Goal: Transaction & Acquisition: Obtain resource

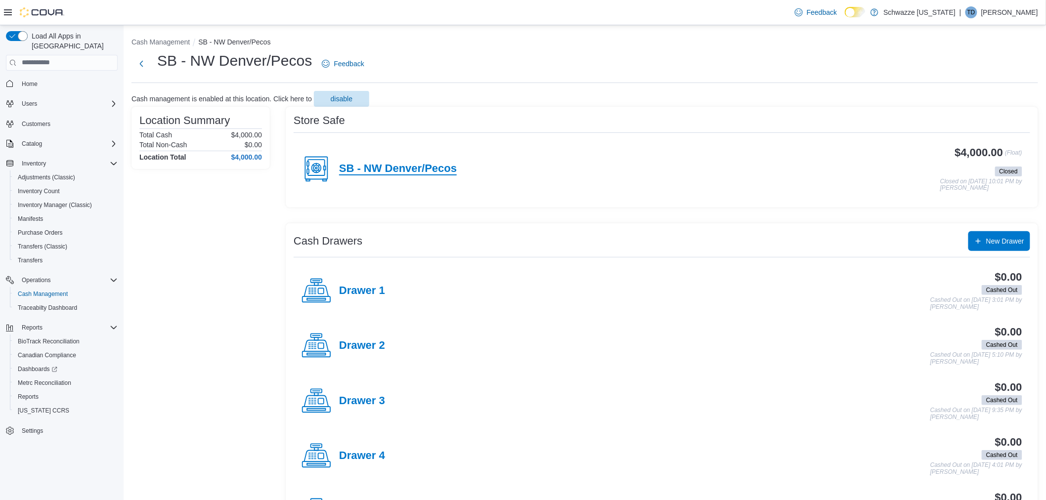
click at [390, 164] on h4 "SB - NW Denver/Pecos" at bounding box center [398, 169] width 118 height 13
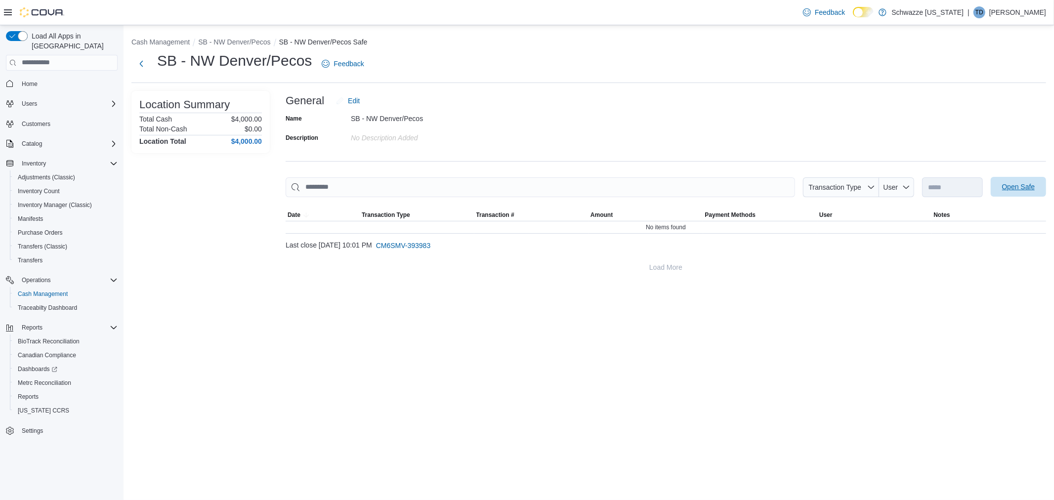
click at [1038, 186] on span "Open Safe" at bounding box center [1018, 187] width 43 height 20
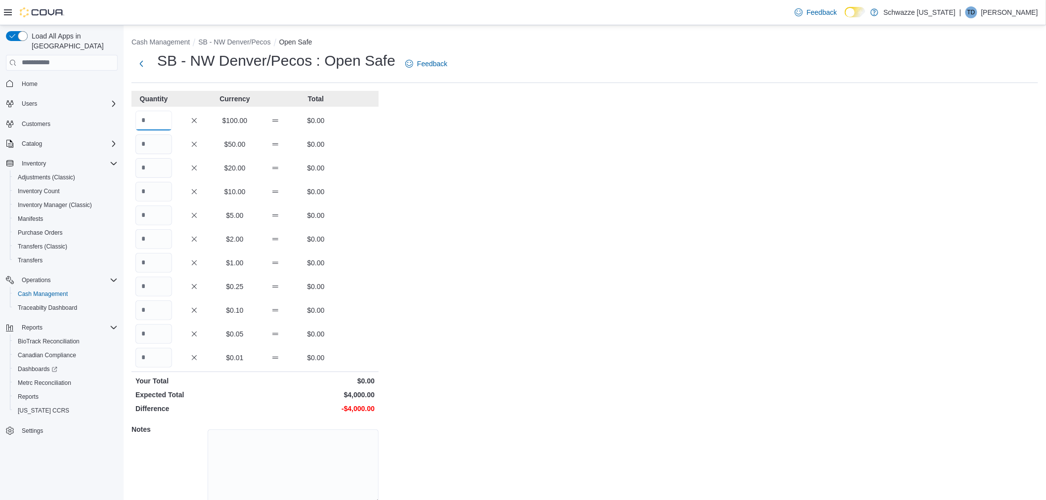
click at [163, 119] on input "Quantity" at bounding box center [153, 121] width 37 height 20
type input "**"
click at [414, 325] on div "Cash Management SB - NW Denver/Pecos Open Safe SB - NW Denver/Pecos : Open Safe…" at bounding box center [585, 283] width 922 height 516
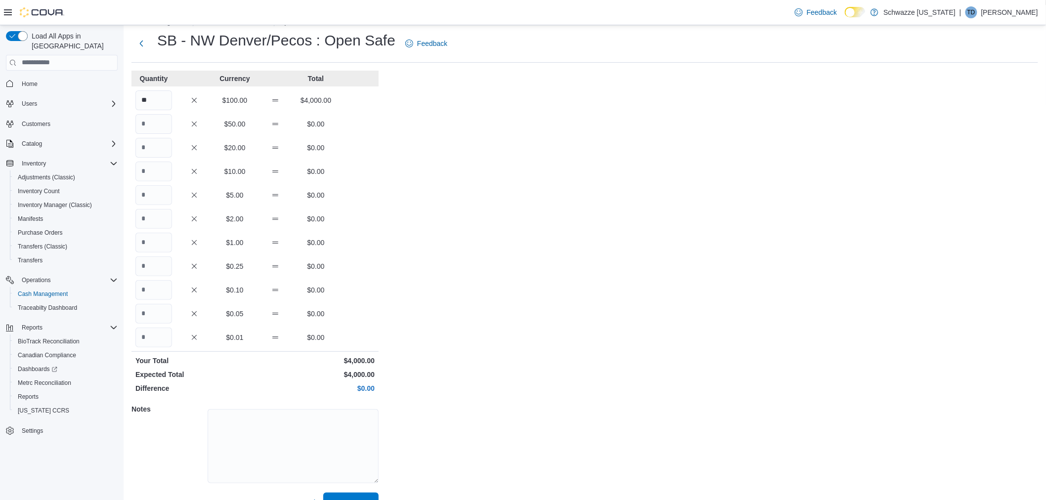
scroll to position [41, 0]
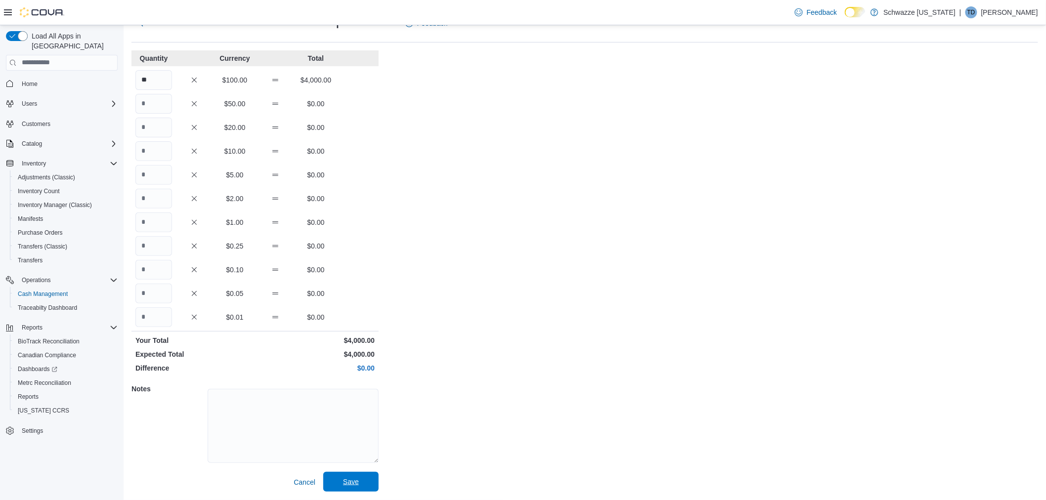
click at [365, 481] on span "Save" at bounding box center [350, 482] width 43 height 20
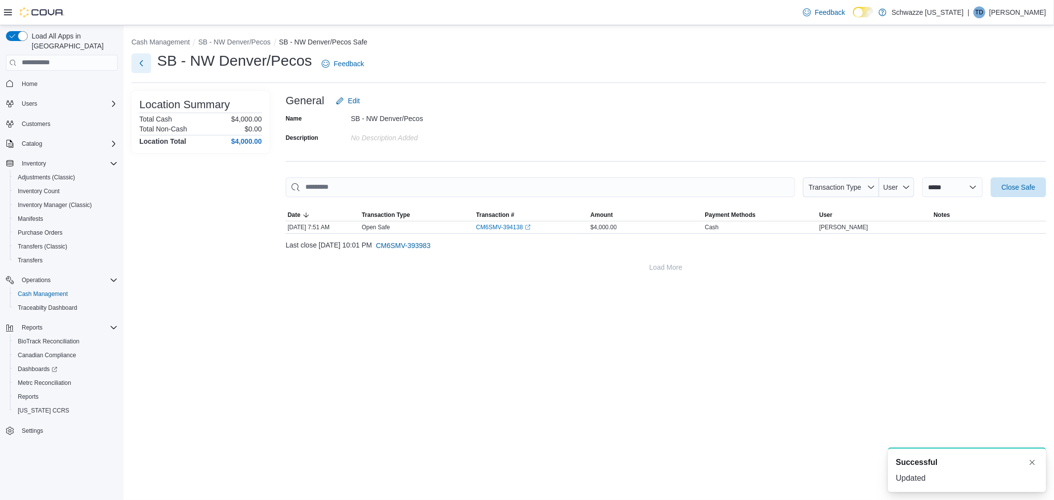
click at [147, 65] on button "Next" at bounding box center [141, 63] width 20 height 20
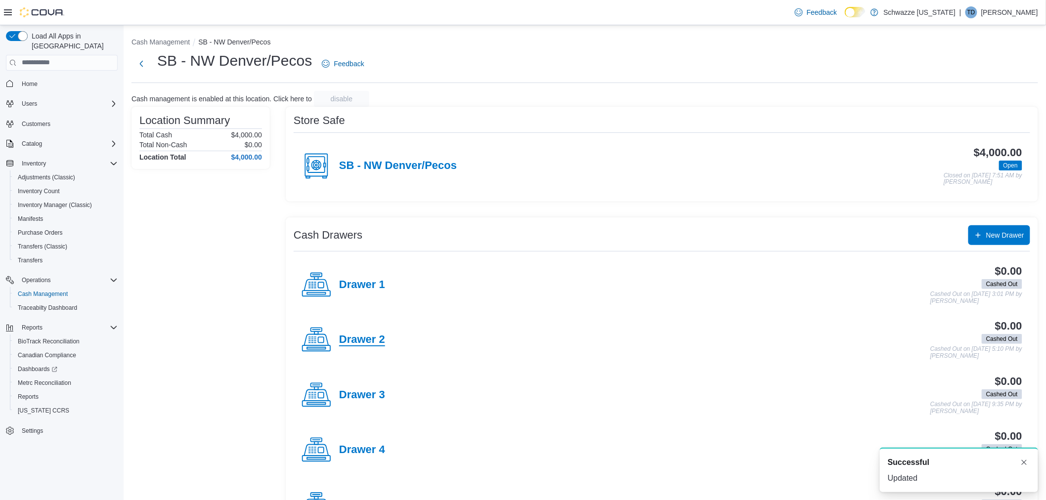
click at [366, 335] on h4 "Drawer 2" at bounding box center [362, 340] width 46 height 13
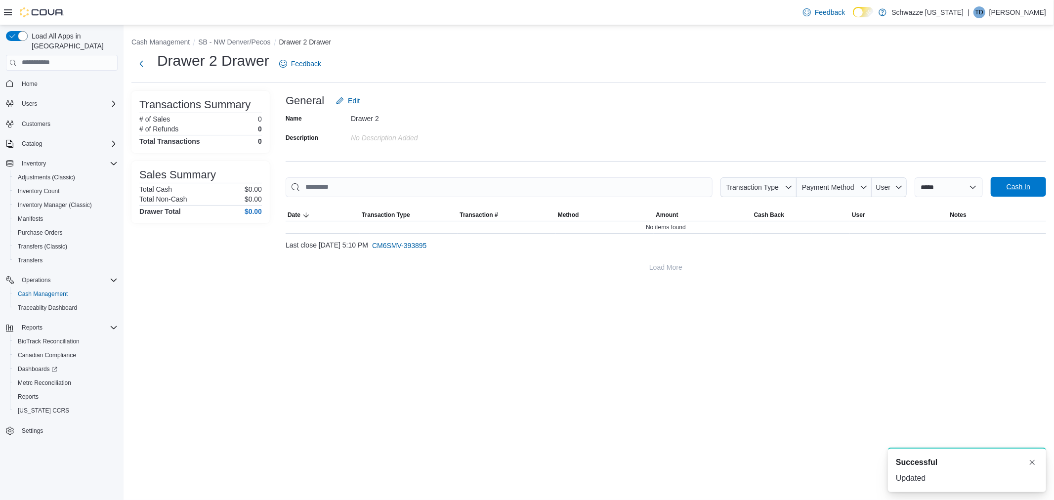
click at [1017, 188] on span "Cash In" at bounding box center [1019, 187] width 24 height 10
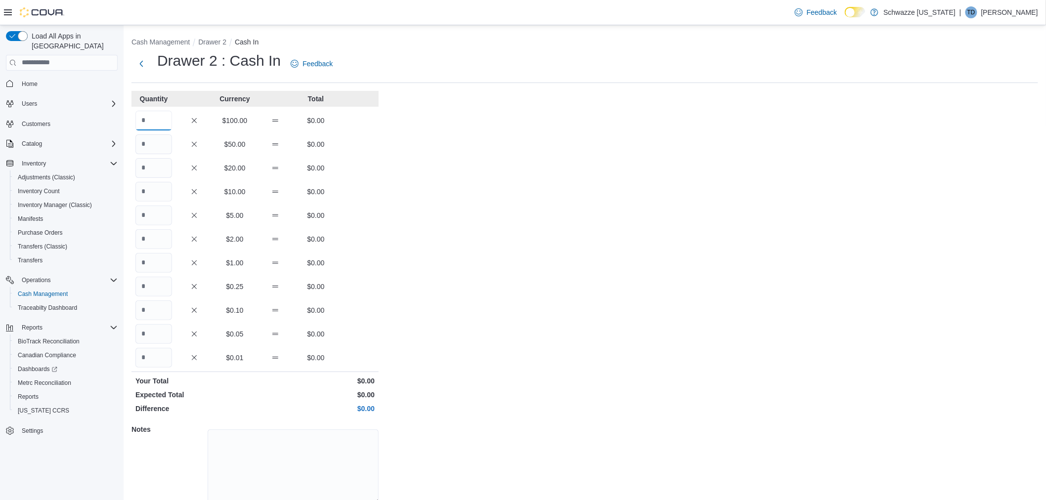
click at [159, 115] on input "Quantity" at bounding box center [153, 121] width 37 height 20
type input "*"
click at [626, 343] on div "Cash Management Drawer 2 Cash In Drawer 2 : Cash In Feedback Quantity Currency …" at bounding box center [585, 283] width 922 height 516
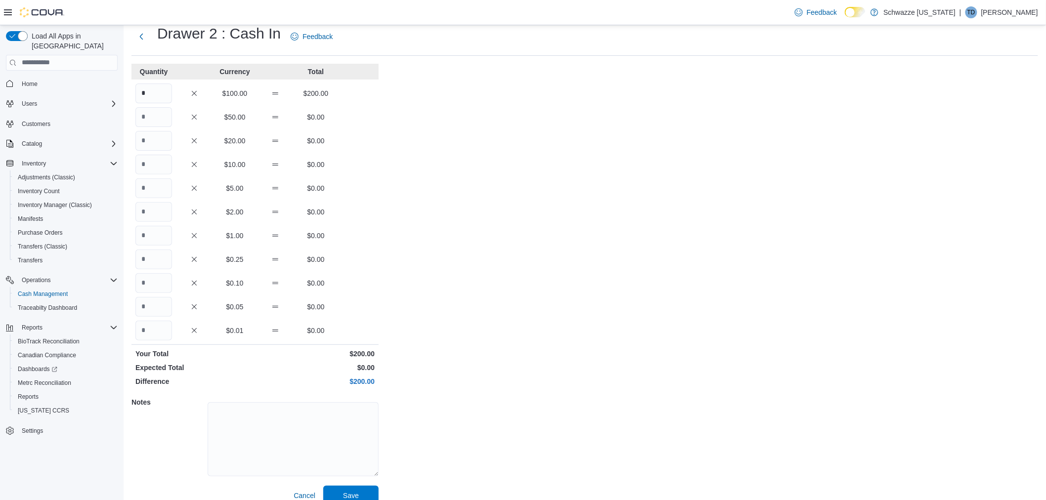
scroll to position [41, 0]
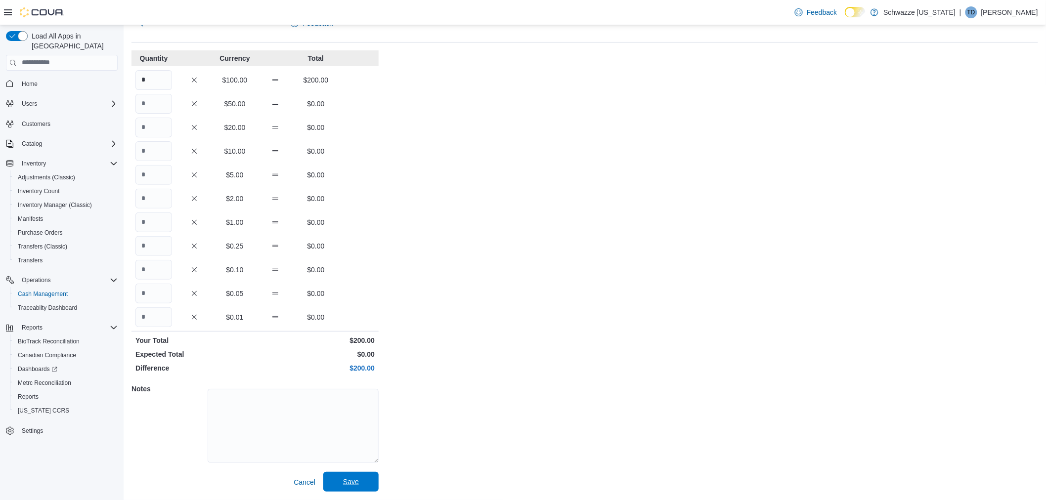
click at [367, 490] on span "Save" at bounding box center [350, 482] width 43 height 20
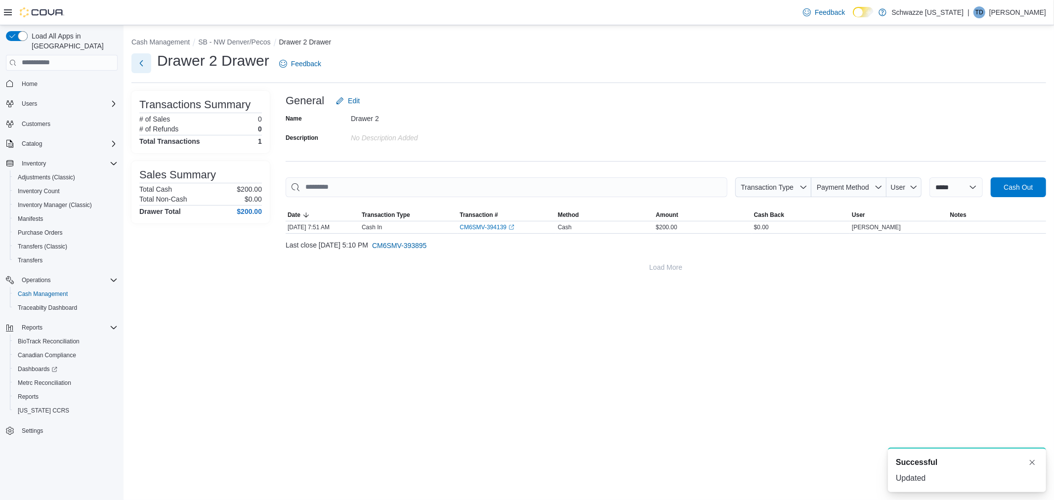
click at [140, 64] on button "Next" at bounding box center [141, 63] width 20 height 20
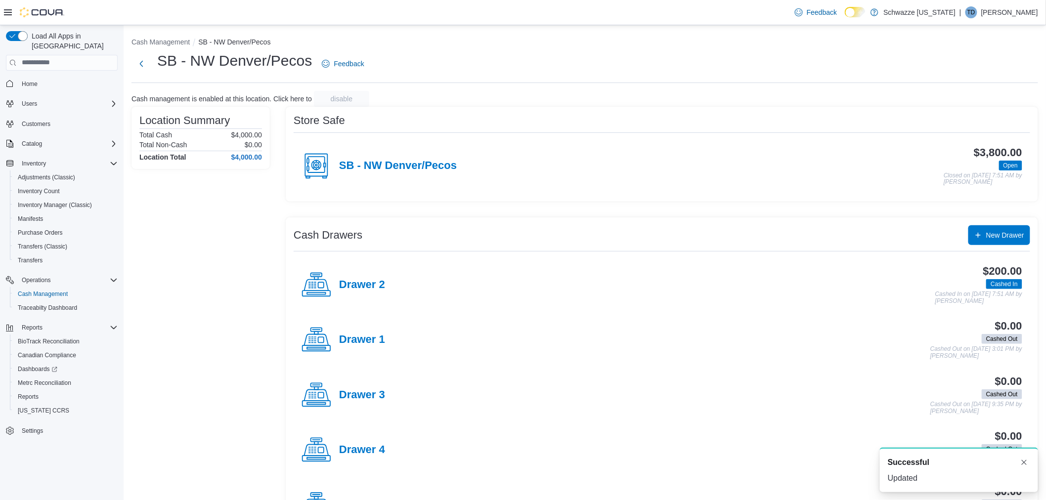
click at [366, 387] on div "Drawer 3" at bounding box center [344, 396] width 84 height 30
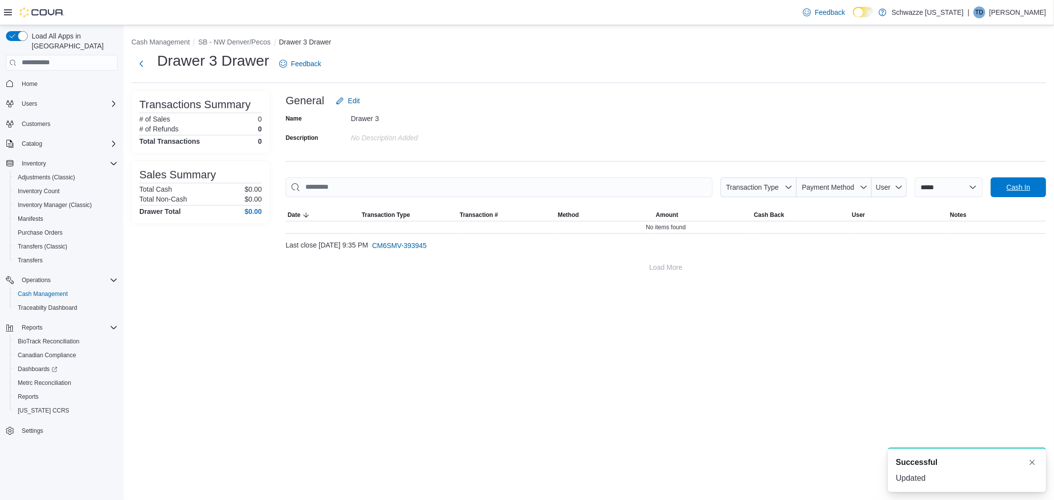
drag, startPoint x: 1019, startPoint y: 183, endPoint x: 861, endPoint y: 180, distance: 158.7
click at [1018, 183] on span "Cash In" at bounding box center [1019, 187] width 24 height 10
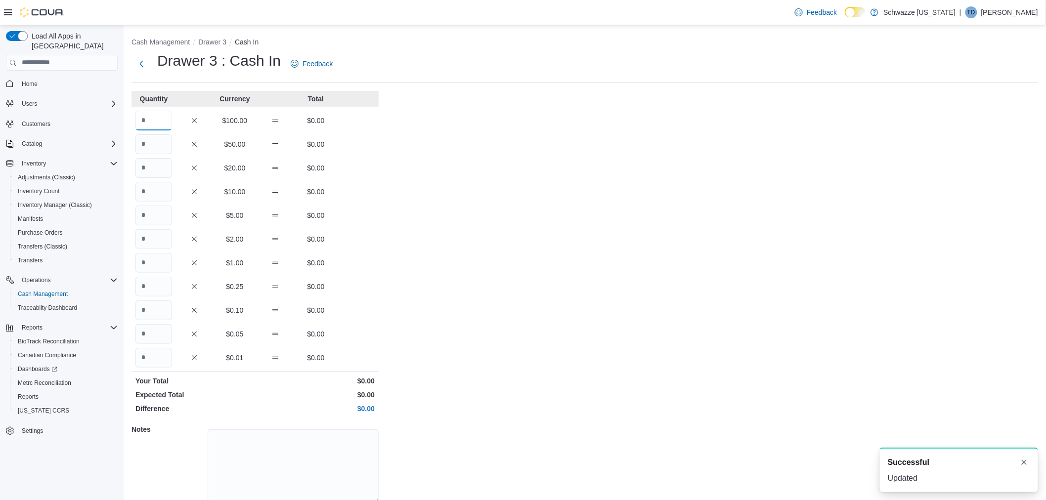
click at [155, 119] on input "Quantity" at bounding box center [153, 121] width 37 height 20
type input "*"
drag, startPoint x: 651, startPoint y: 304, endPoint x: 648, endPoint y: 298, distance: 6.9
click at [651, 304] on div "Cash Management Drawer 3 Cash In Drawer 3 : Cash In Feedback Quantity Currency …" at bounding box center [585, 283] width 922 height 516
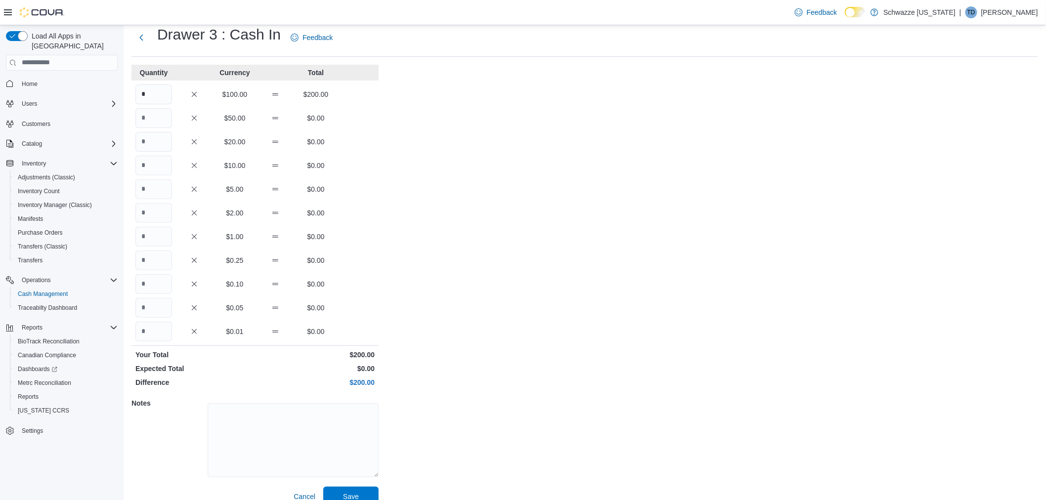
scroll to position [41, 0]
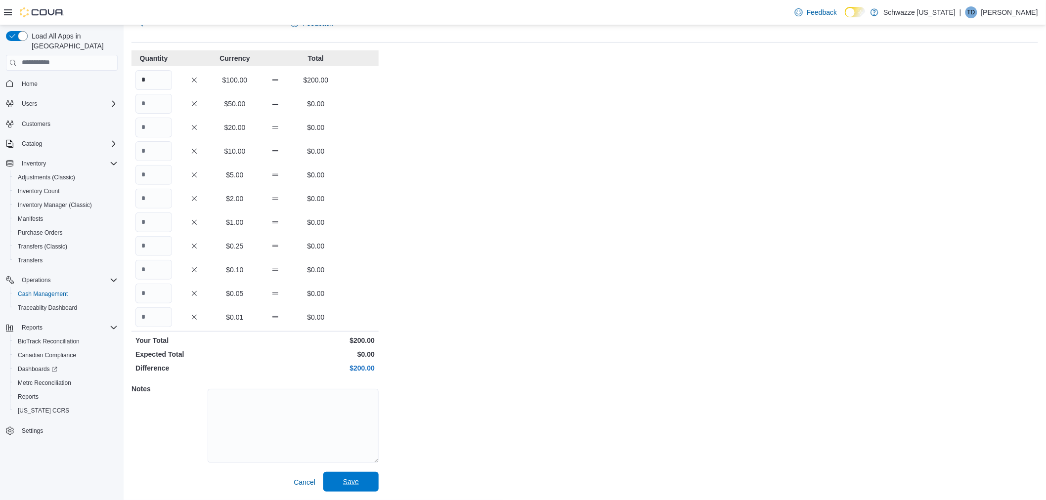
click at [373, 475] on button "Save" at bounding box center [350, 482] width 55 height 20
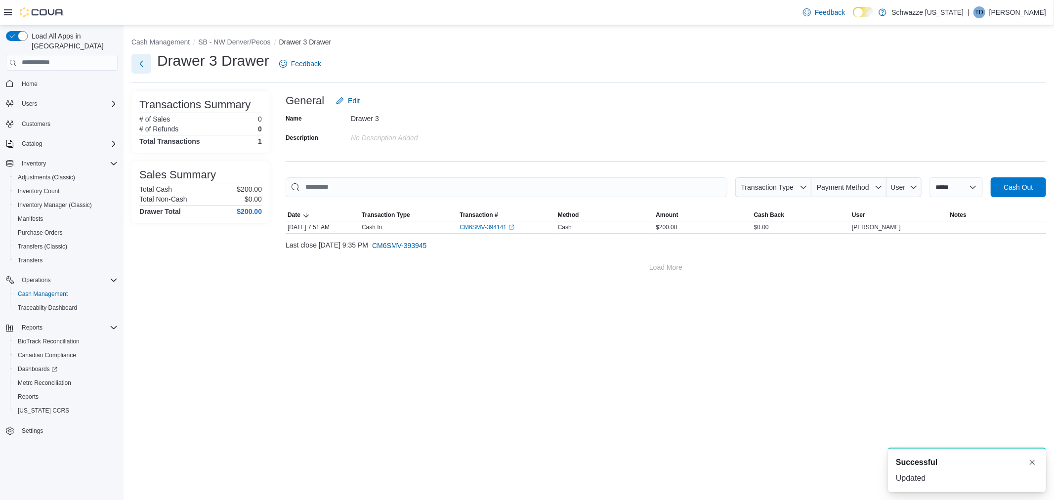
click at [147, 61] on button "Next" at bounding box center [141, 64] width 20 height 20
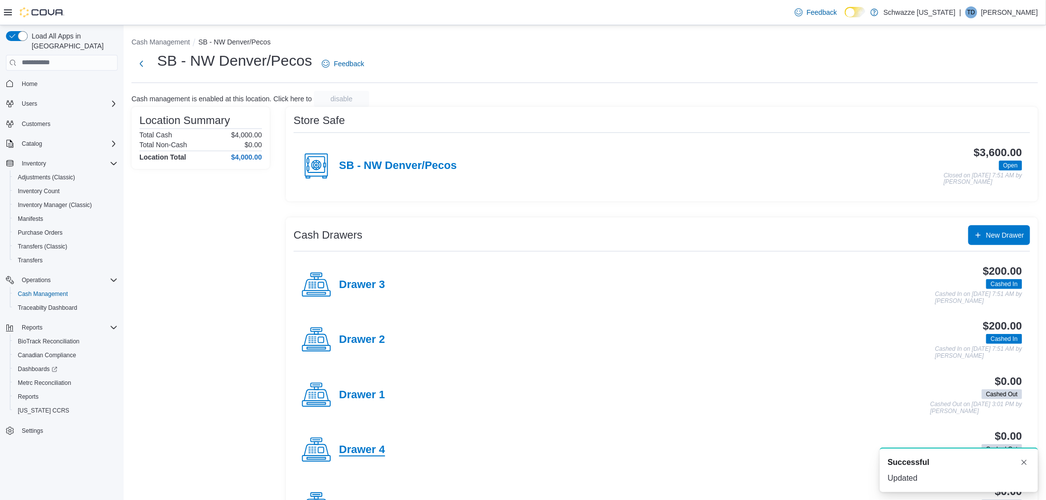
click at [343, 454] on h4 "Drawer 4" at bounding box center [362, 450] width 46 height 13
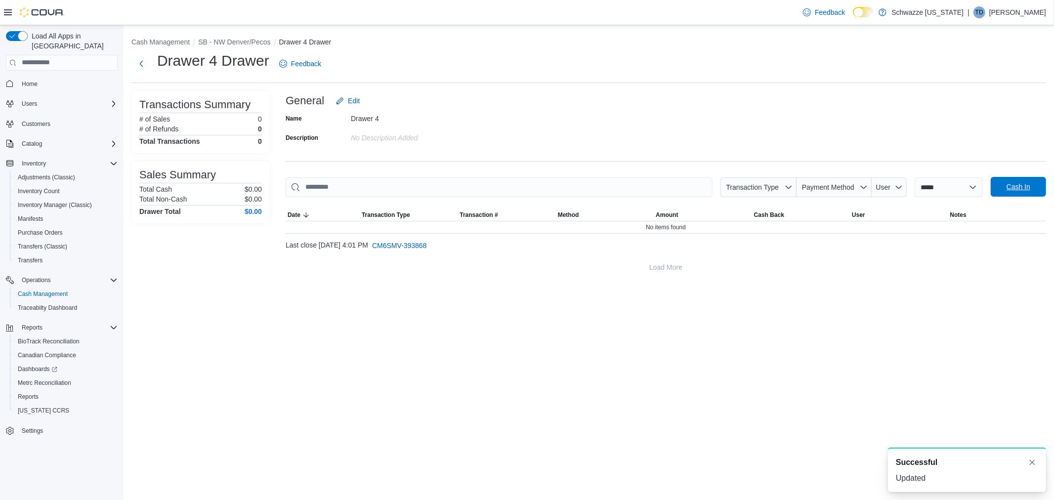
click at [1020, 189] on span "Cash In" at bounding box center [1019, 187] width 24 height 10
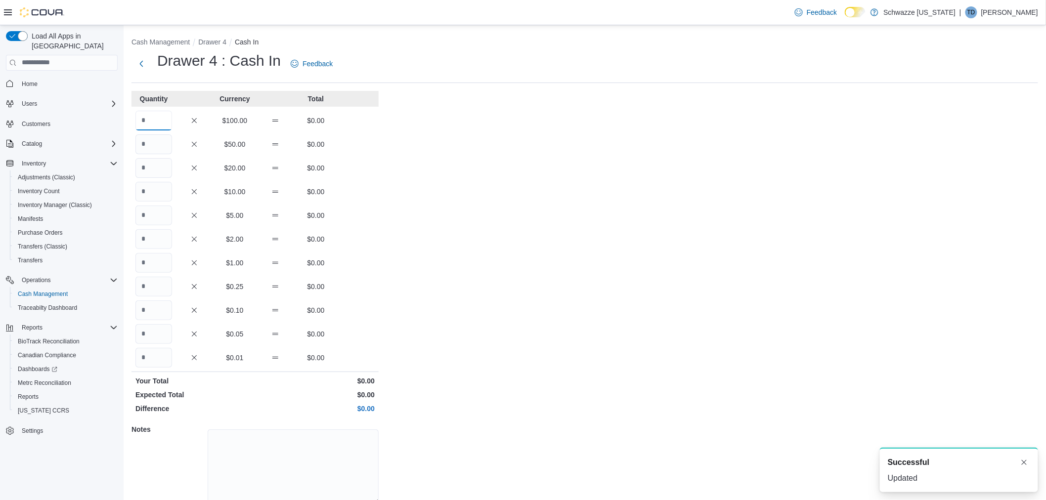
click at [154, 121] on input "Quantity" at bounding box center [153, 121] width 37 height 20
type input "*"
click at [602, 161] on div "Cash Management Drawer 4 Cash In Drawer 4 : Cash In Feedback Quantity Currency …" at bounding box center [585, 283] width 922 height 516
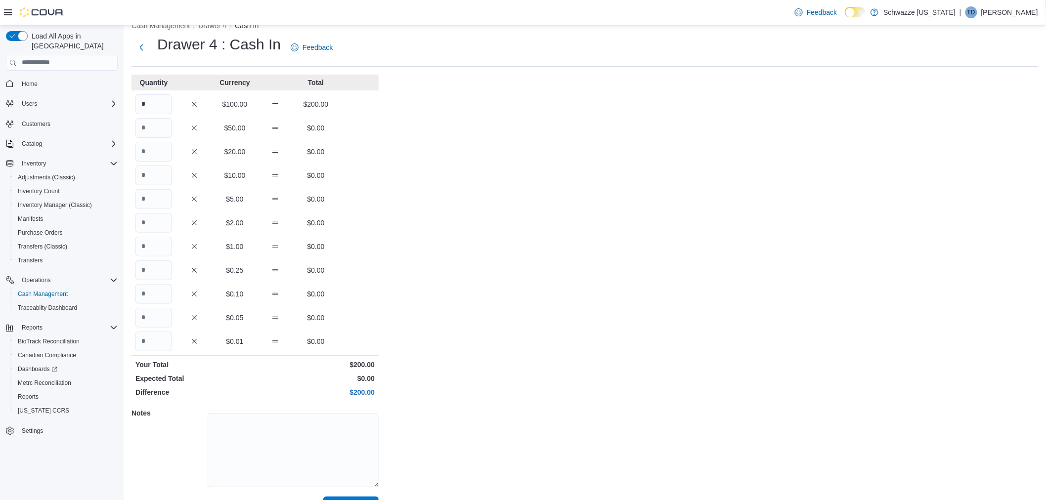
scroll to position [41, 0]
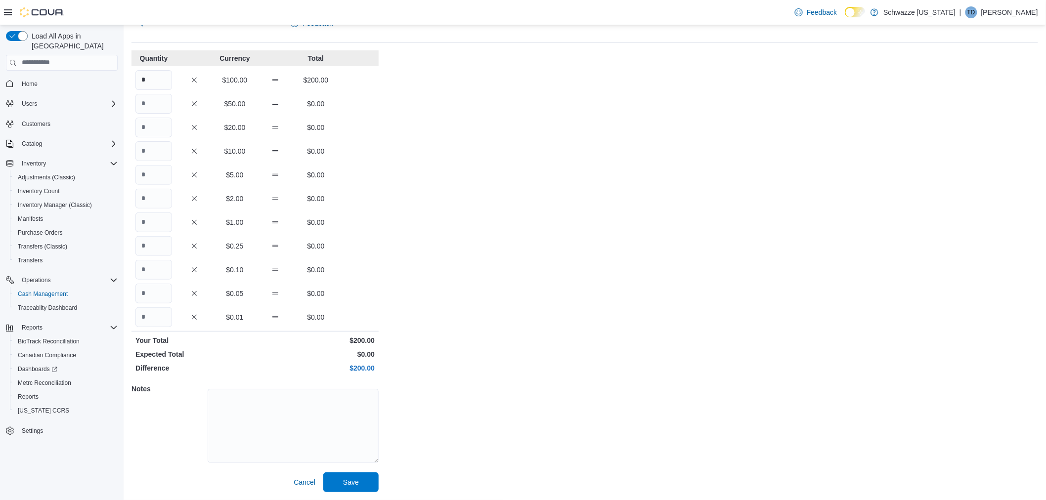
click at [352, 493] on div "Cash Management Drawer 4 Cash In Drawer 4 : Cash In Feedback Quantity Currency …" at bounding box center [585, 243] width 922 height 516
click at [353, 489] on span "Save" at bounding box center [350, 482] width 43 height 20
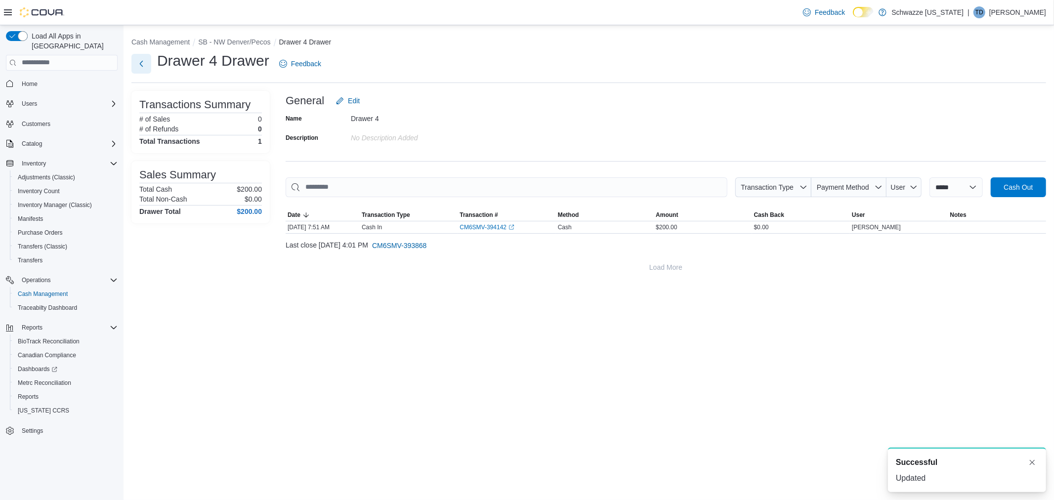
click at [142, 61] on button "Next" at bounding box center [141, 64] width 20 height 20
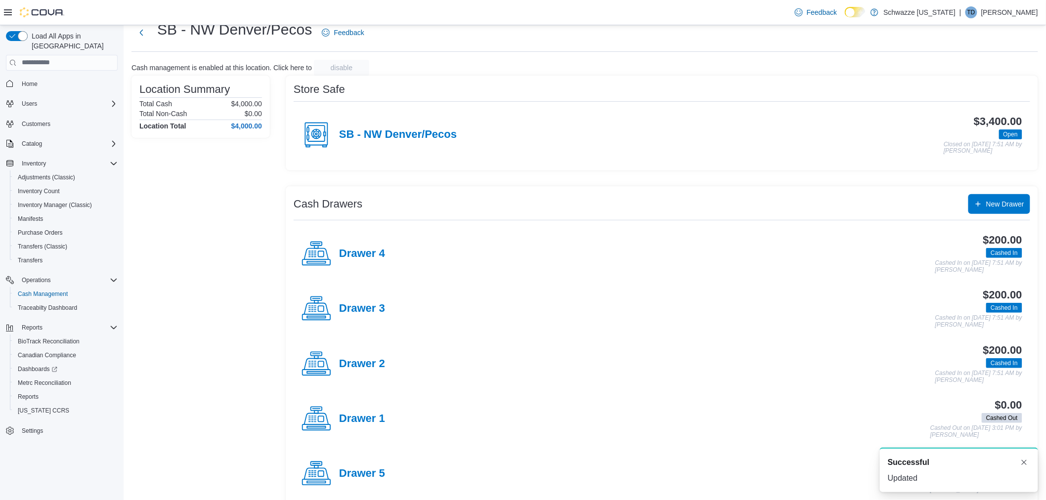
scroll to position [48, 0]
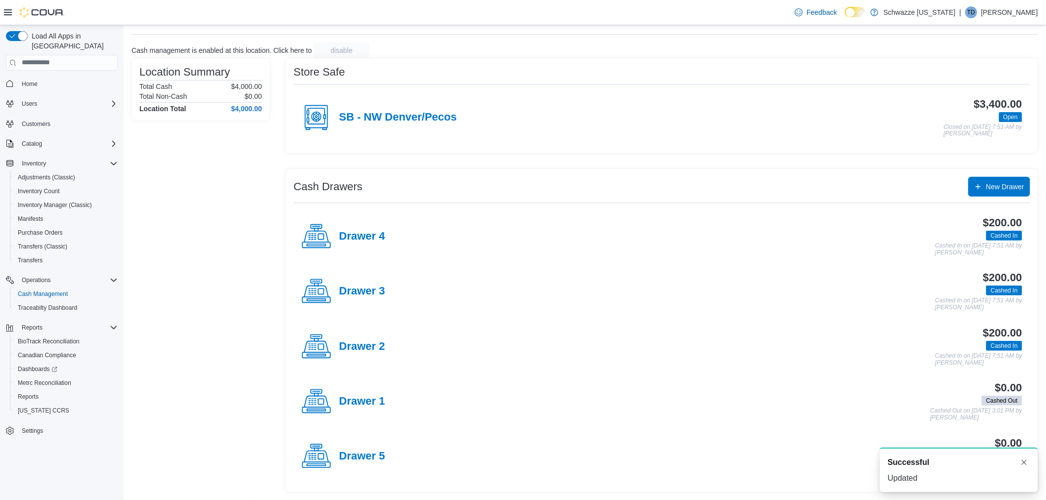
click at [367, 450] on div "Drawer 5" at bounding box center [344, 457] width 84 height 30
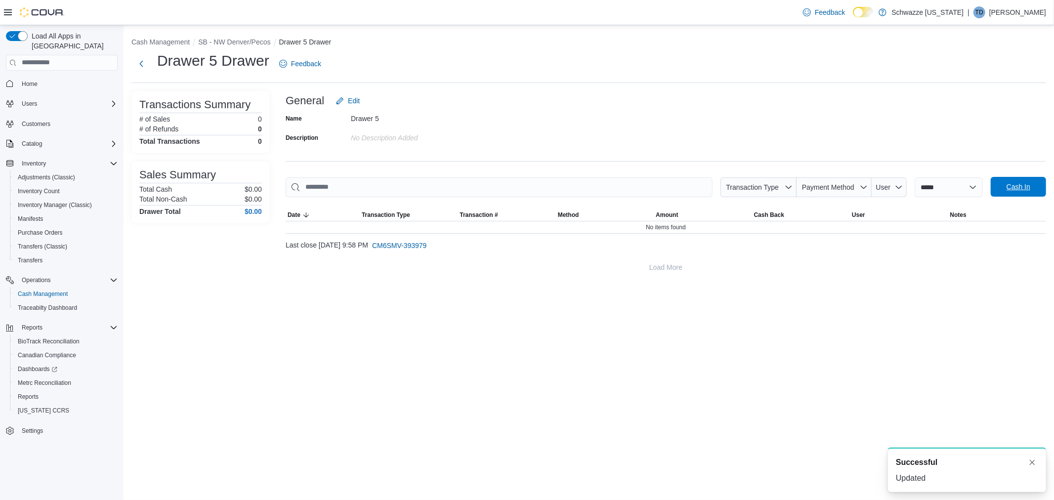
click at [1000, 186] on span "Cash In" at bounding box center [1018, 187] width 43 height 20
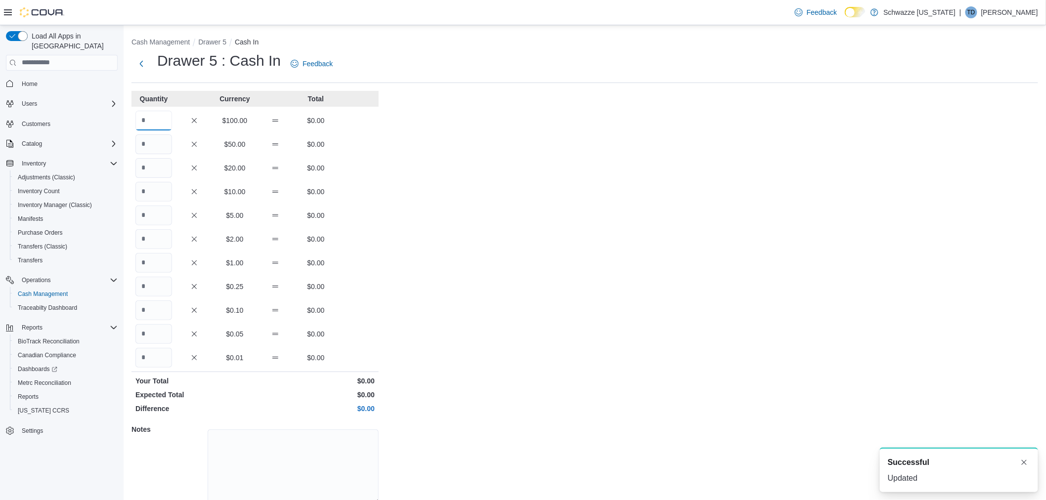
click at [146, 117] on input "Quantity" at bounding box center [153, 121] width 37 height 20
type input "*"
click at [497, 258] on div "Cash Management Drawer 5 Cash In Drawer 5 : Cash In Feedback Quantity Currency …" at bounding box center [585, 283] width 922 height 516
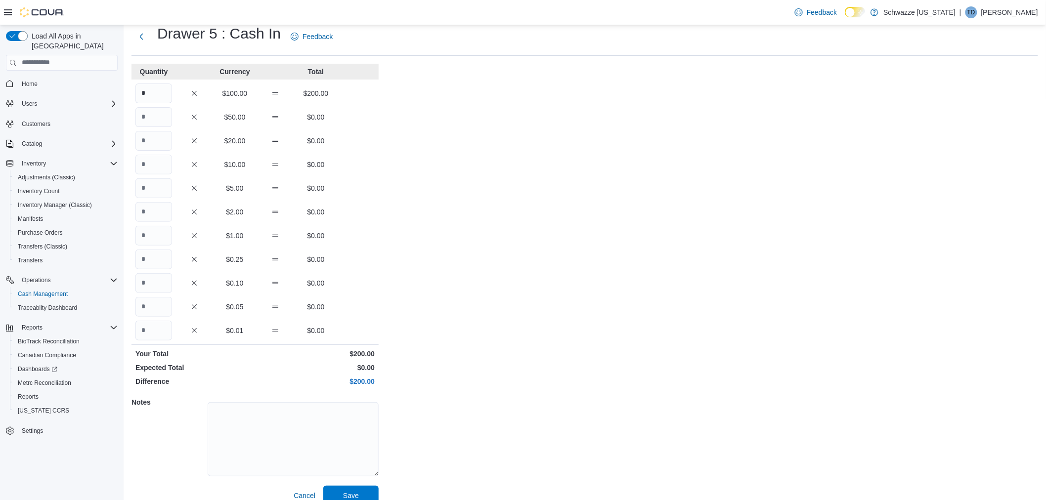
scroll to position [41, 0]
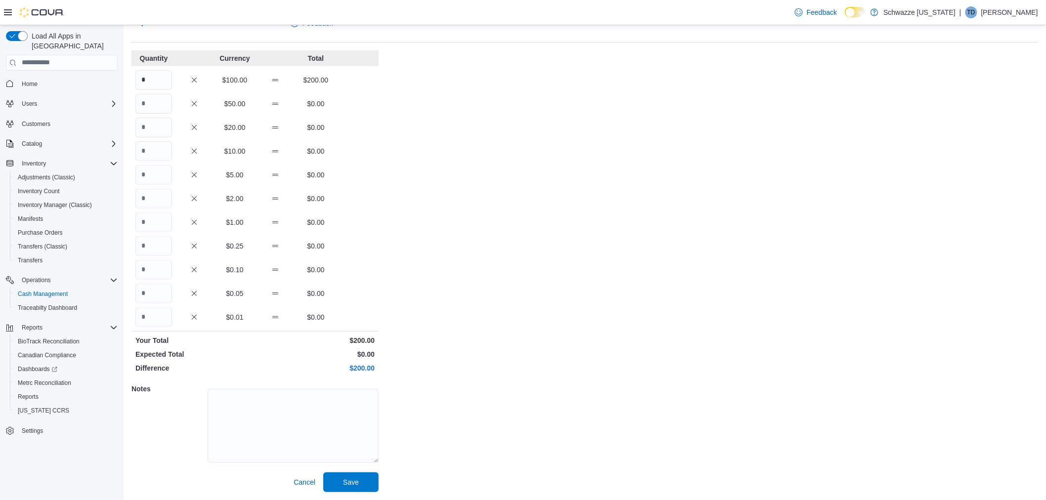
click at [356, 499] on div "Cash Management Drawer 5 Cash In Drawer 5 : Cash In Feedback Quantity Currency …" at bounding box center [585, 243] width 922 height 516
click at [357, 484] on span "Save" at bounding box center [351, 482] width 16 height 10
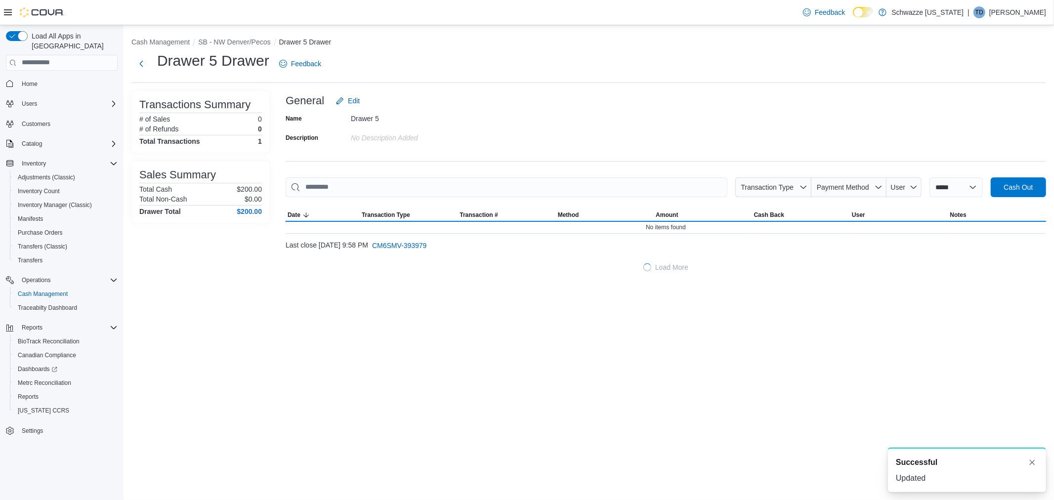
click at [496, 364] on div "**********" at bounding box center [589, 262] width 931 height 475
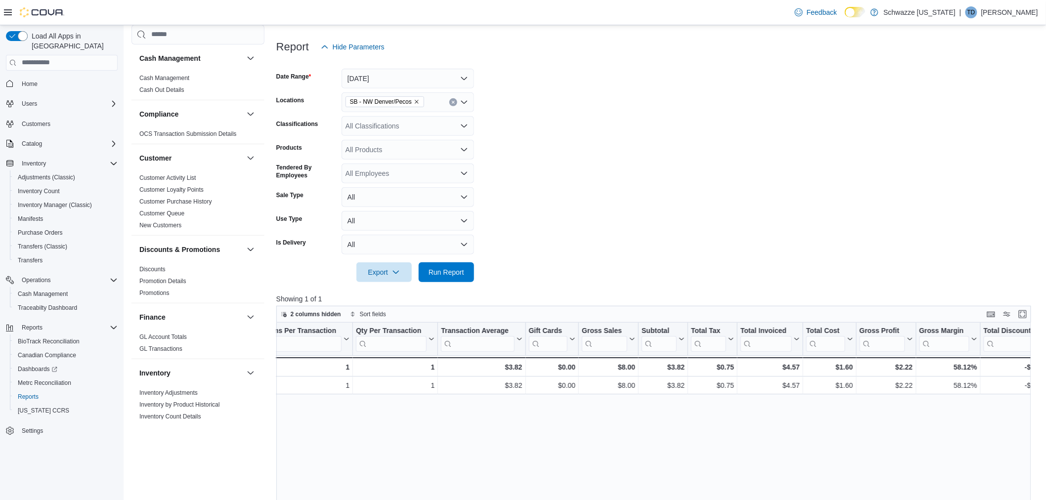
scroll to position [0, 329]
drag, startPoint x: 171, startPoint y: 226, endPoint x: 164, endPoint y: 226, distance: 6.4
click at [169, 226] on link "New Customers" at bounding box center [160, 225] width 42 height 7
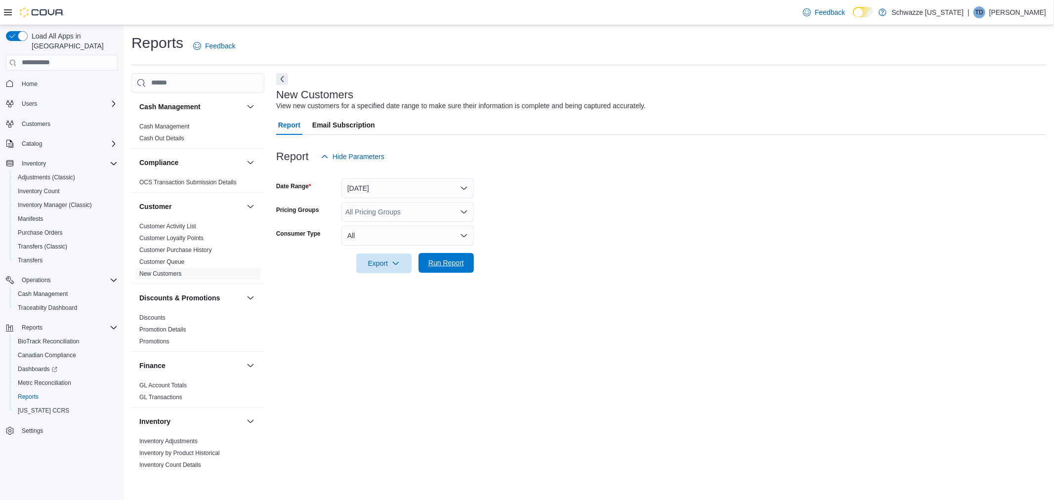
drag, startPoint x: 448, startPoint y: 259, endPoint x: 436, endPoint y: 258, distance: 11.4
click at [442, 261] on span "Run Report" at bounding box center [447, 263] width 36 height 10
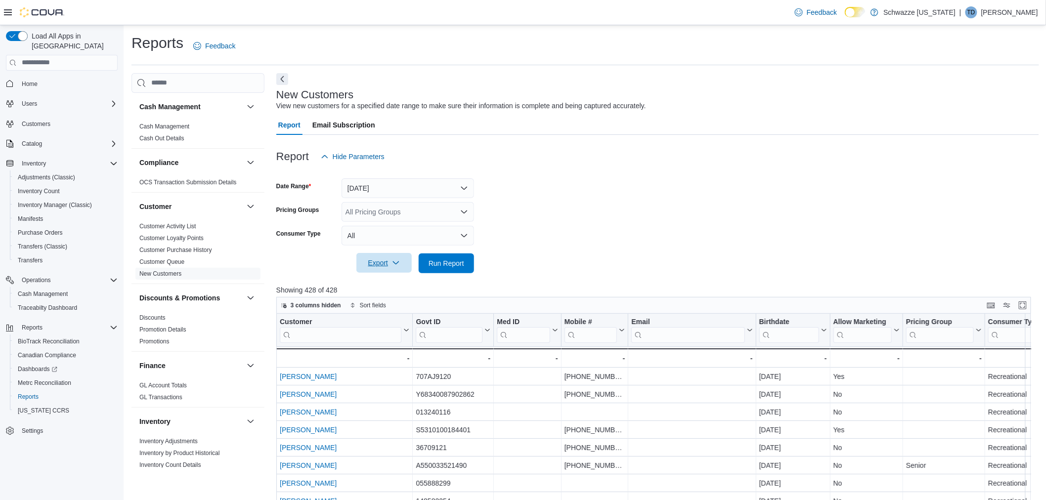
click at [391, 267] on span "Export" at bounding box center [383, 263] width 43 height 20
click at [397, 284] on span "Export to Excel" at bounding box center [385, 283] width 44 height 8
